Goal: Information Seeking & Learning: Find specific fact

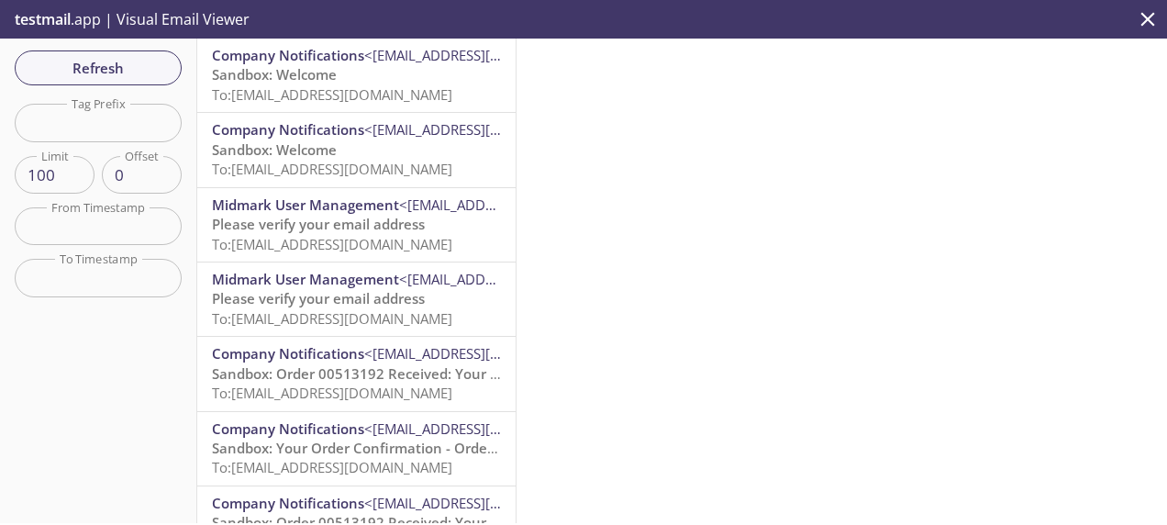
click at [267, 73] on span "Sandbox: Welcome" at bounding box center [274, 74] width 125 height 18
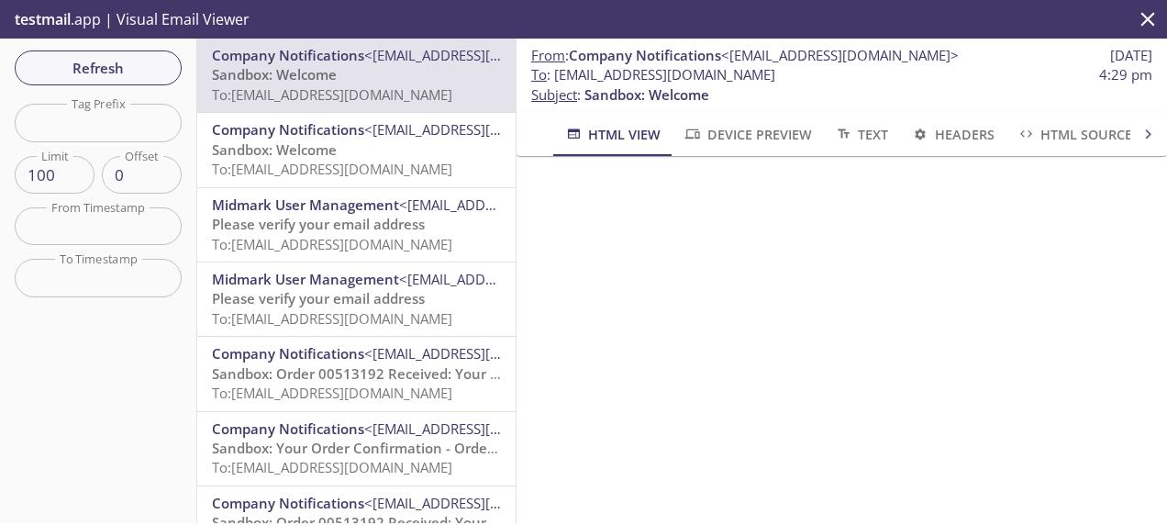
drag, startPoint x: 885, startPoint y: 72, endPoint x: 555, endPoint y: 75, distance: 330.3
click at [555, 75] on span "To : [EMAIL_ADDRESS][DOMAIN_NAME] 4:29 pm" at bounding box center [841, 74] width 621 height 19
copy span "[EMAIL_ADDRESS][DOMAIN_NAME]"
click at [125, 64] on span "Refresh" at bounding box center [98, 68] width 138 height 24
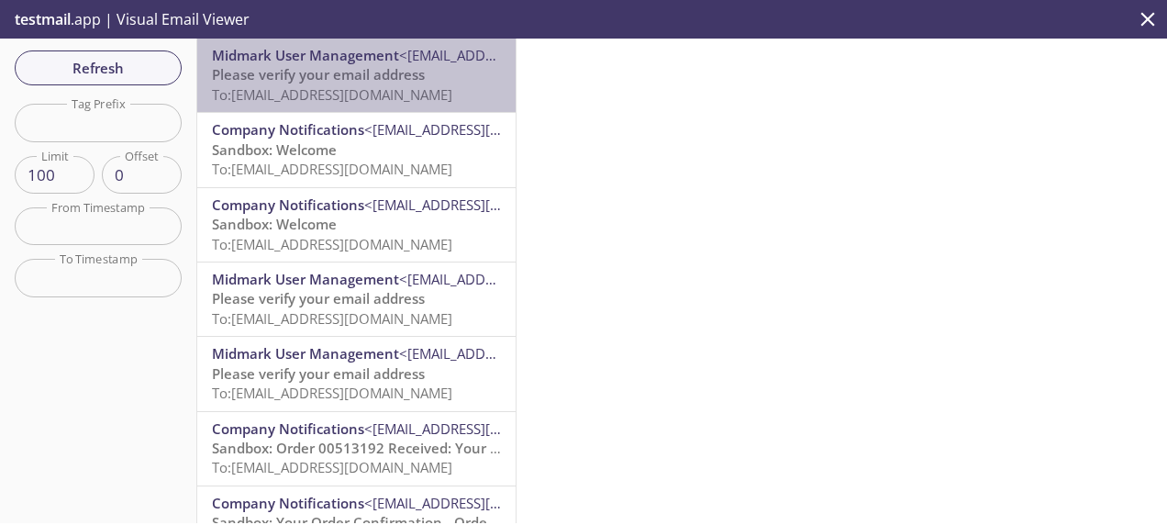
click at [404, 96] on span "To: [EMAIL_ADDRESS][DOMAIN_NAME]" at bounding box center [332, 94] width 240 height 18
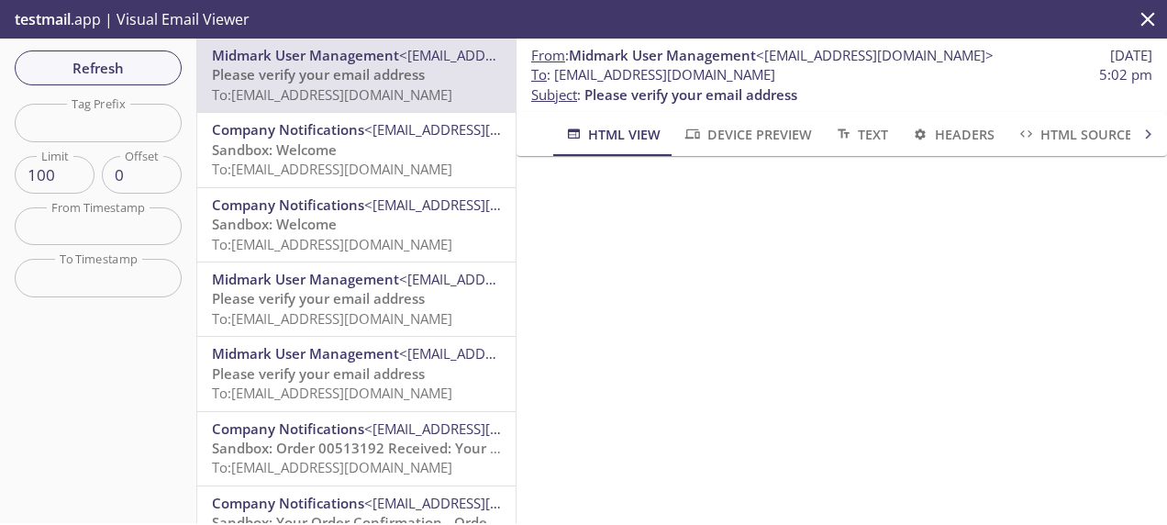
scroll to position [183, 0]
drag, startPoint x: 800, startPoint y: 75, endPoint x: 556, endPoint y: 71, distance: 244.1
click at [556, 71] on span "To : [EMAIL_ADDRESS][DOMAIN_NAME] 5:02 pm" at bounding box center [841, 74] width 621 height 19
copy span "[EMAIL_ADDRESS][DOMAIN_NAME]"
